Goal: Book appointment/travel/reservation

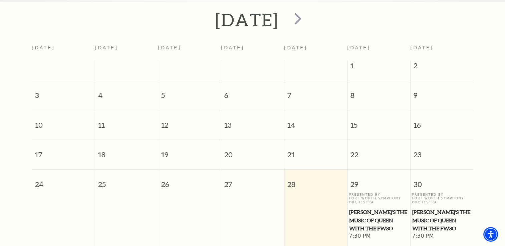
scroll to position [33, 0]
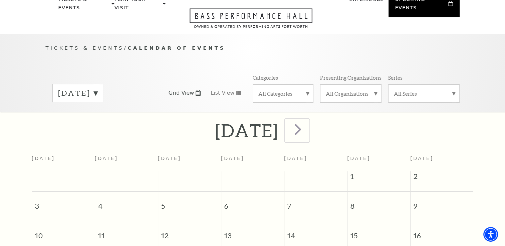
click at [245, 122] on span "next" at bounding box center [298, 129] width 19 height 19
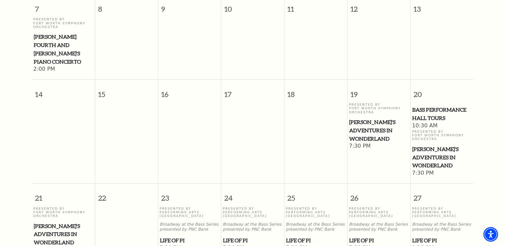
scroll to position [295, 0]
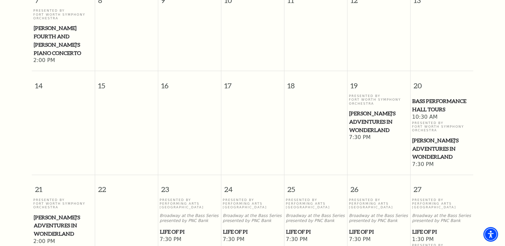
click at [245, 110] on span "[PERSON_NAME]'s Adventures in Wonderland" at bounding box center [378, 122] width 59 height 25
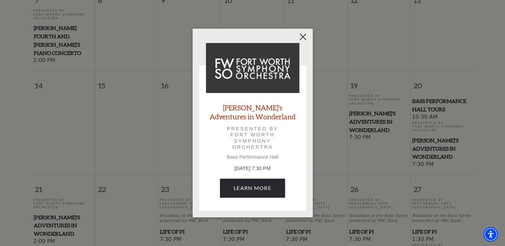
click at [245, 39] on button "Close" at bounding box center [303, 37] width 13 height 13
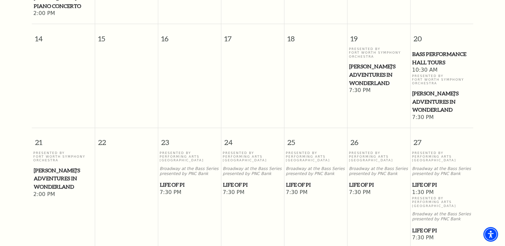
scroll to position [343, 0]
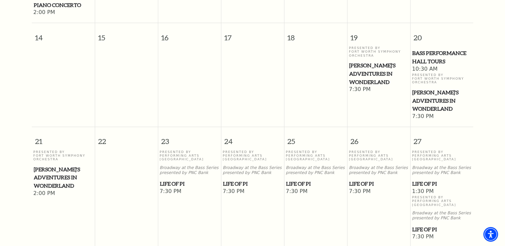
click at [245, 180] on span "Life of Pi" at bounding box center [441, 184] width 59 height 8
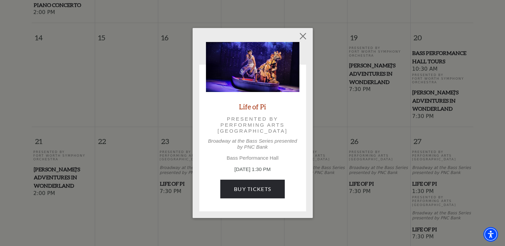
click at [245, 157] on div "Life of Pi Presented by Performing Arts Fort Worth Broadway at the Bass Series …" at bounding box center [252, 123] width 505 height 246
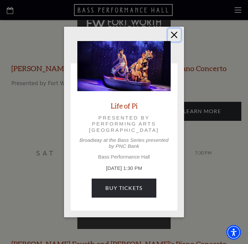
click at [177, 31] on button "Close" at bounding box center [174, 35] width 13 height 13
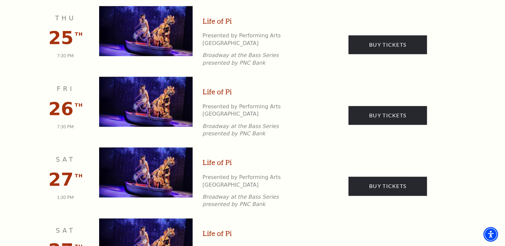
scroll to position [878, 0]
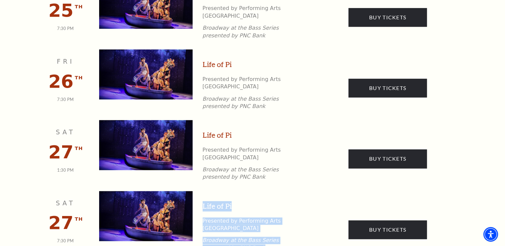
drag, startPoint x: 248, startPoint y: 165, endPoint x: 202, endPoint y: 129, distance: 58.5
click at [203, 201] on div "Life of Pi Presented by Performing Arts Fort Worth Broadway at the Bass Series …" at bounding box center [255, 226] width 104 height 51
drag, startPoint x: 202, startPoint y: 129, endPoint x: 232, endPoint y: 153, distance: 37.8
click at [232, 201] on div "Life of Pi Presented by Performing Arts Fort Worth Broadway at the Bass Series …" at bounding box center [255, 226] width 104 height 51
